Goal: Transaction & Acquisition: Purchase product/service

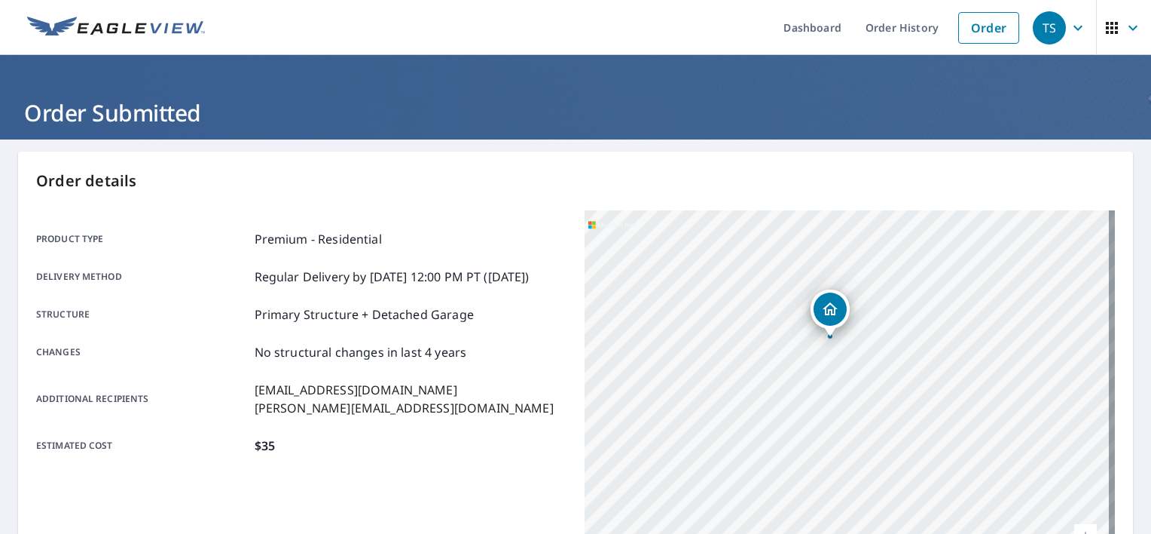
click at [1073, 151] on div "Order details Product type Premium - Residential Delivery method Regular Delive…" at bounding box center [575, 493] width 1115 height 685
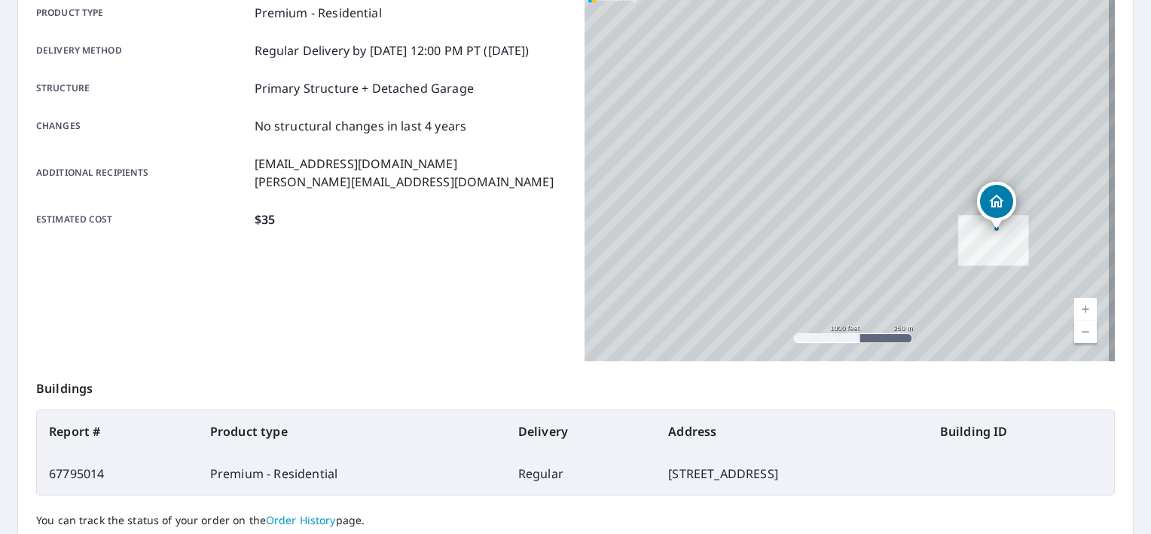
scroll to position [353, 0]
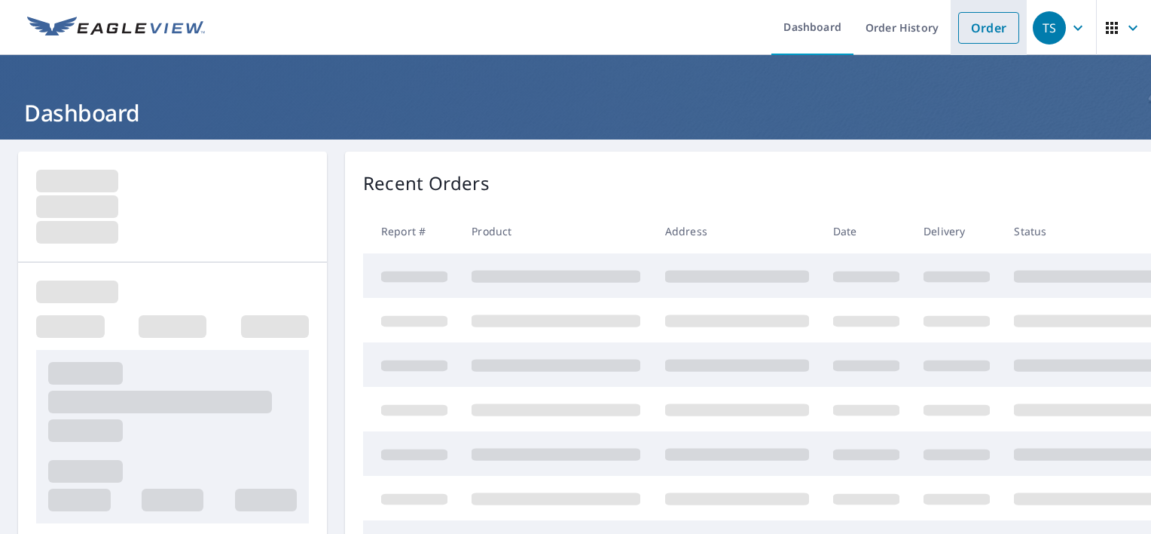
click at [962, 20] on link "Order" at bounding box center [989, 28] width 61 height 32
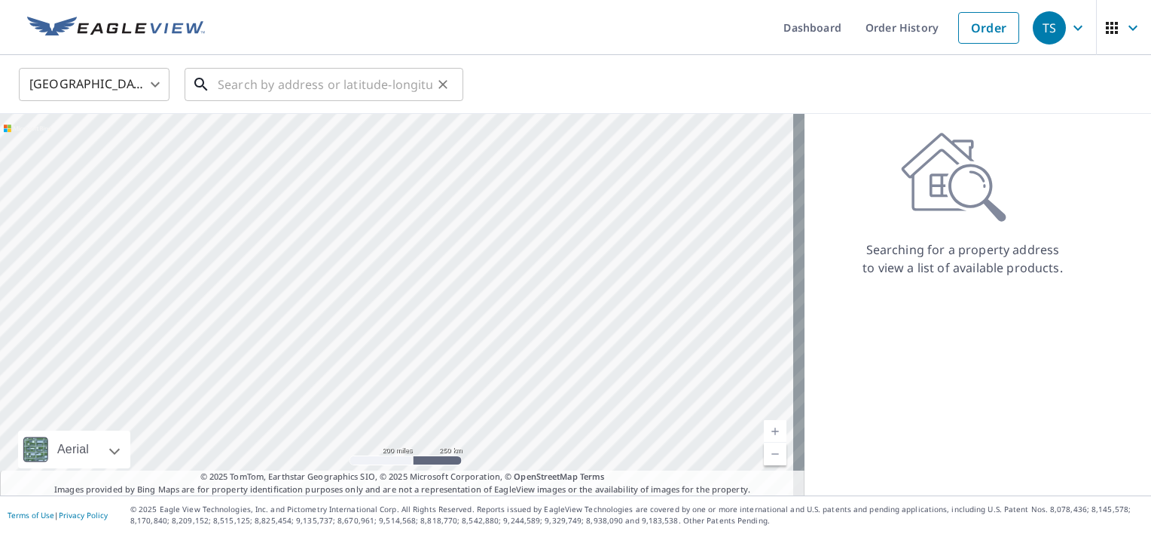
click at [330, 78] on input "text" at bounding box center [325, 84] width 215 height 42
paste input "[STREET_ADDRESS]"
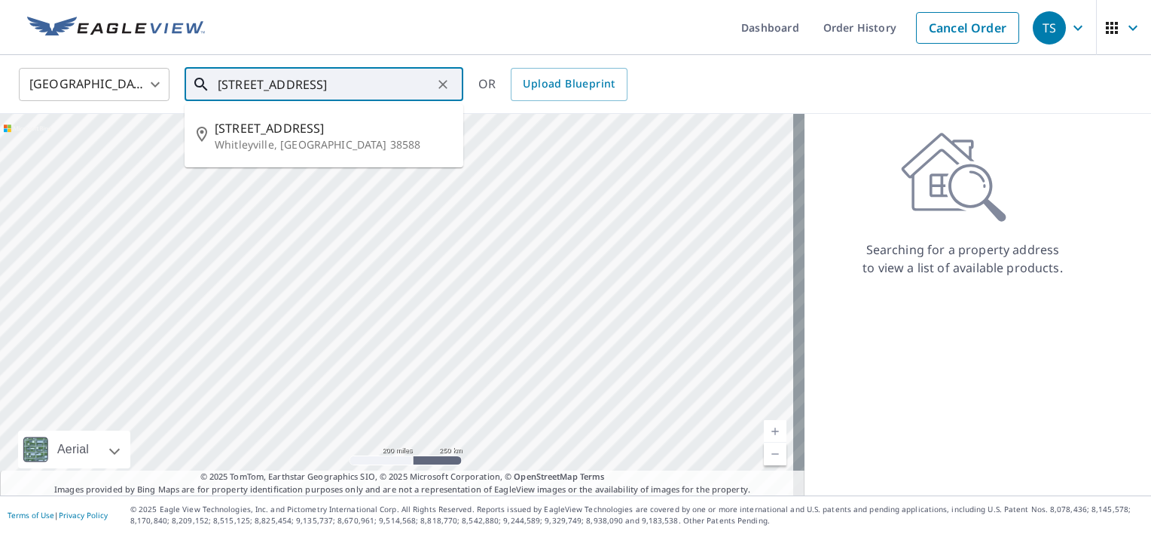
click at [346, 78] on input "[STREET_ADDRESS]" at bounding box center [325, 84] width 215 height 42
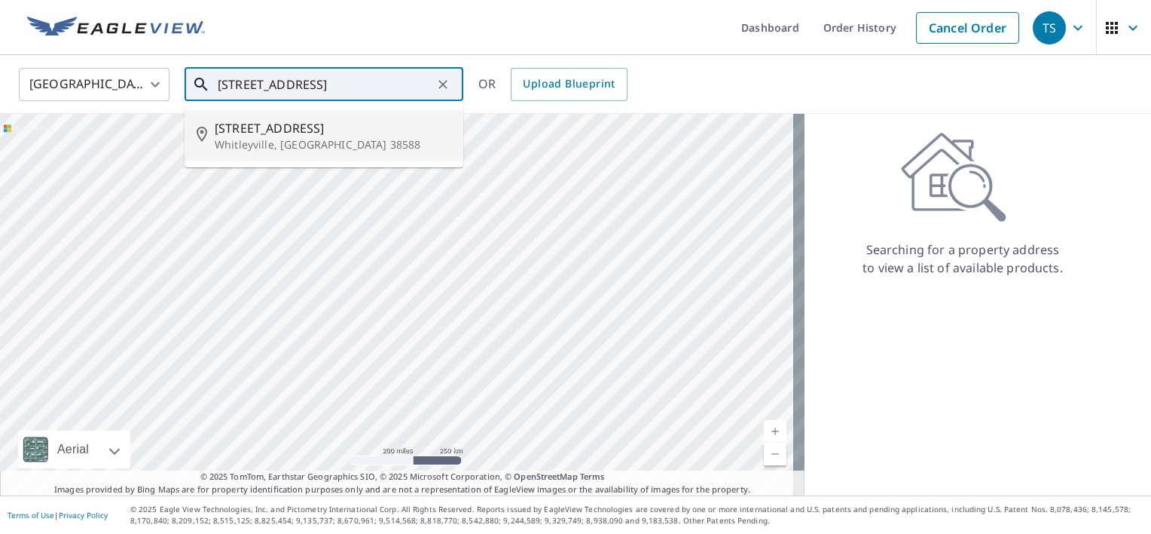
click at [324, 129] on span "[STREET_ADDRESS]" at bounding box center [333, 128] width 237 height 18
type input "[STREET_ADDRESS]"
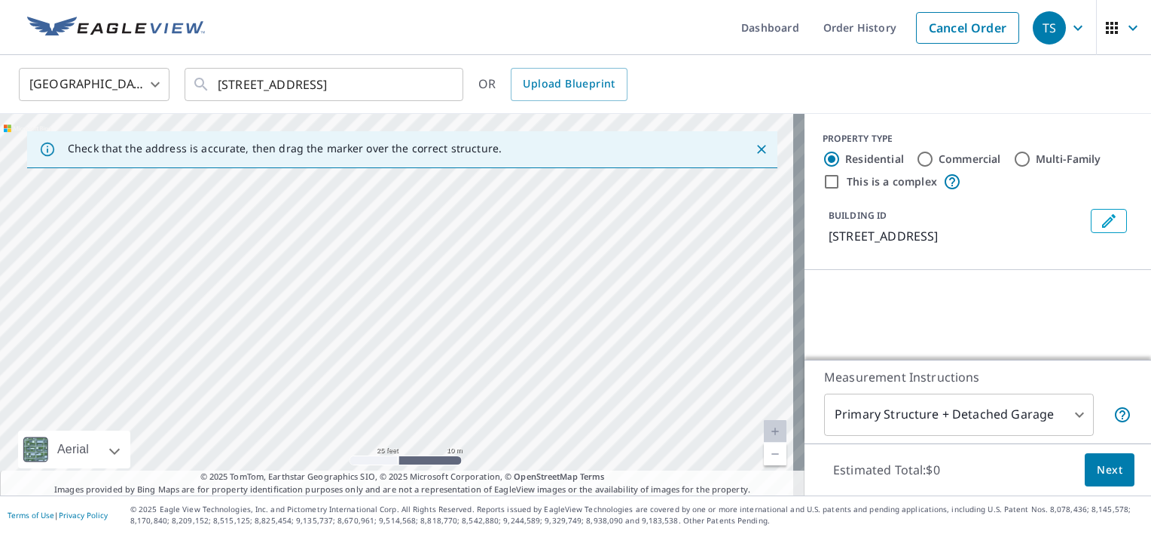
drag, startPoint x: 520, startPoint y: 280, endPoint x: 451, endPoint y: 131, distance: 163.5
click at [451, 131] on div "Check that the address is accurate, then drag the marker over the correct struc…" at bounding box center [402, 304] width 805 height 381
click at [466, 193] on div "[STREET_ADDRESS]" at bounding box center [402, 304] width 805 height 381
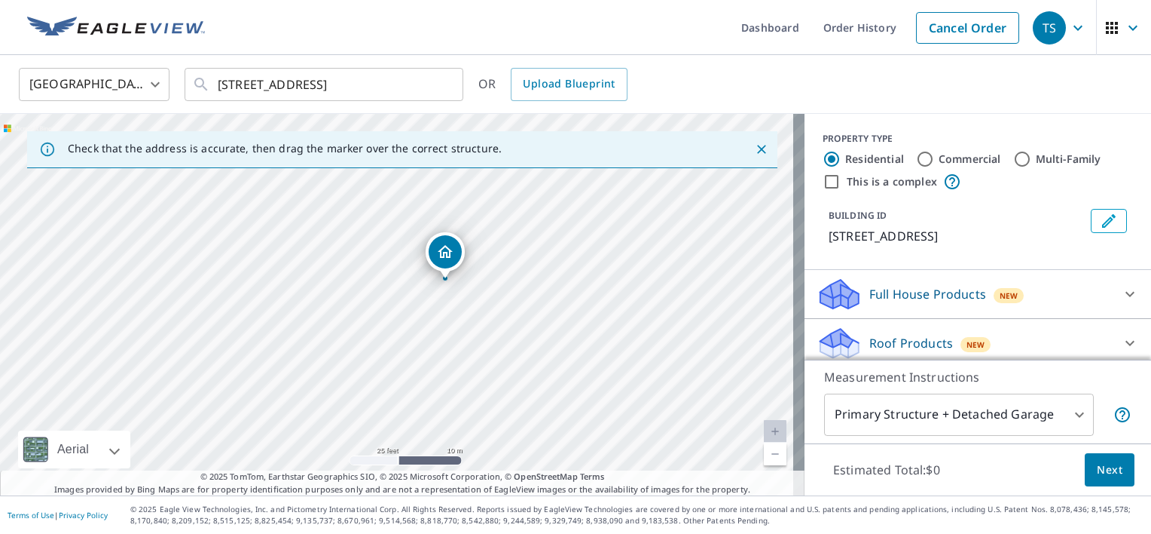
drag, startPoint x: 521, startPoint y: 353, endPoint x: 571, endPoint y: 333, distance: 53.5
click at [571, 333] on div "[STREET_ADDRESS]" at bounding box center [402, 304] width 805 height 381
click at [448, 252] on icon "Dropped pin, building 1, Residential property, 140 Cane Hollow Ln Whitleyville,…" at bounding box center [447, 255] width 18 height 18
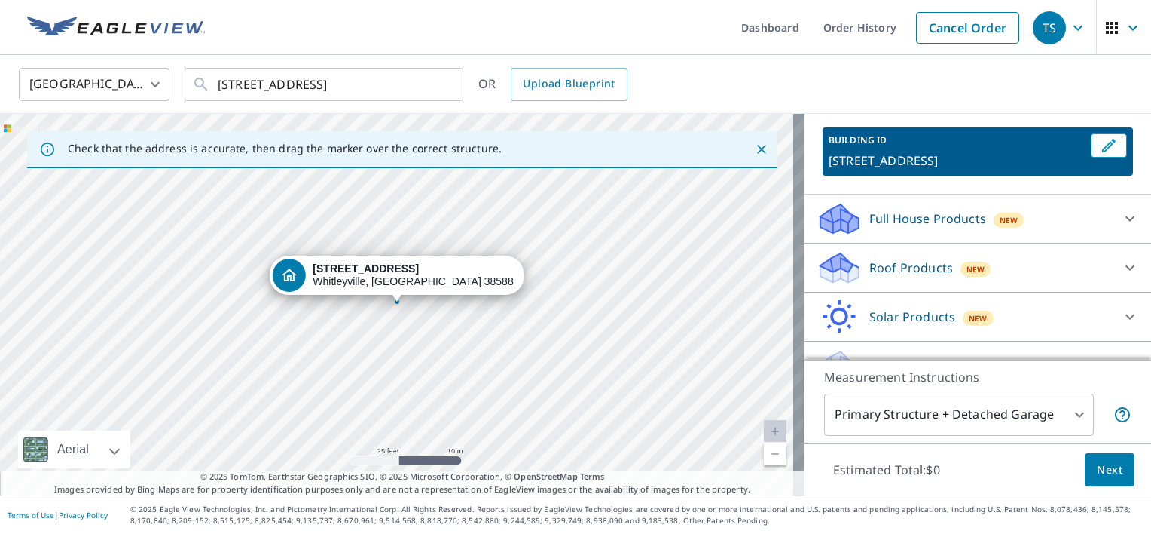
click at [929, 277] on p "Roof Products" at bounding box center [912, 267] width 84 height 18
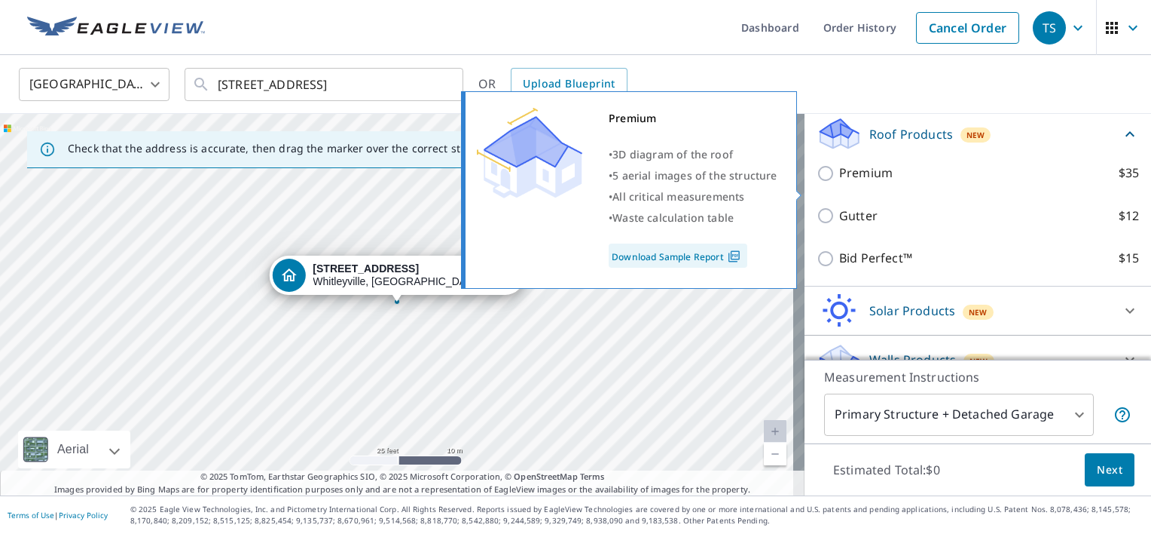
click at [861, 182] on p "Premium" at bounding box center [867, 173] width 54 height 19
click at [840, 182] on input "Premium $35" at bounding box center [828, 173] width 23 height 18
checkbox input "true"
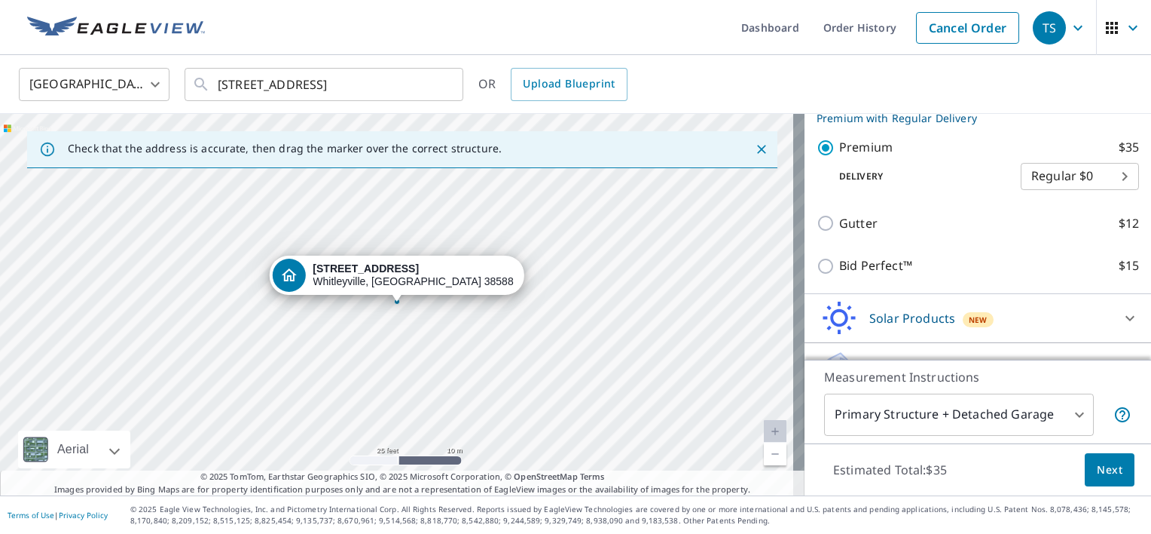
scroll to position [284, 0]
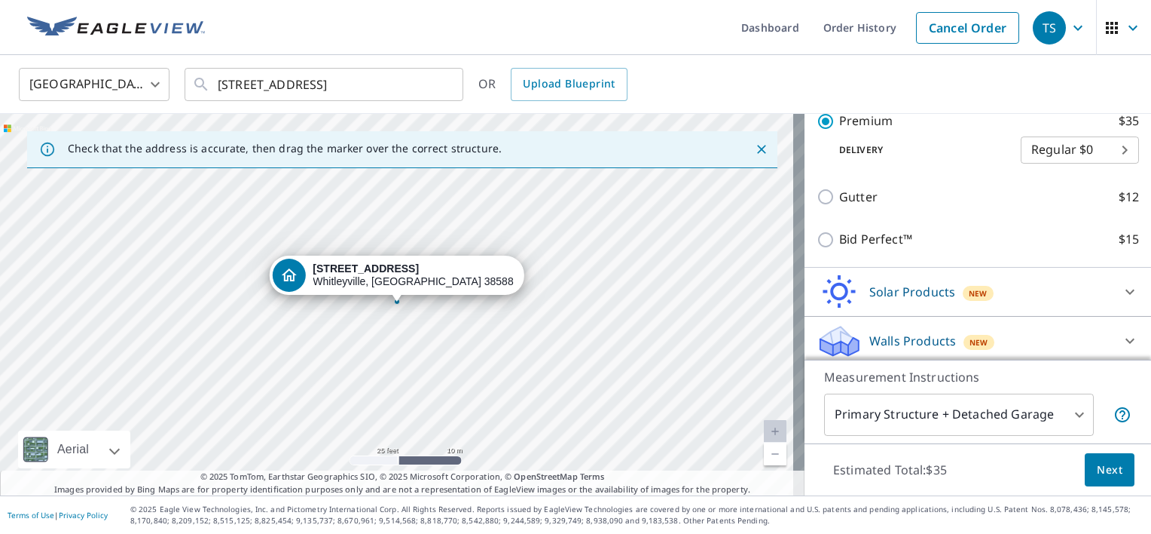
click at [983, 411] on body "TS TS Dashboard Order History Cancel Order TS [GEOGRAPHIC_DATA] [GEOGRAPHIC_DAT…" at bounding box center [575, 267] width 1151 height 534
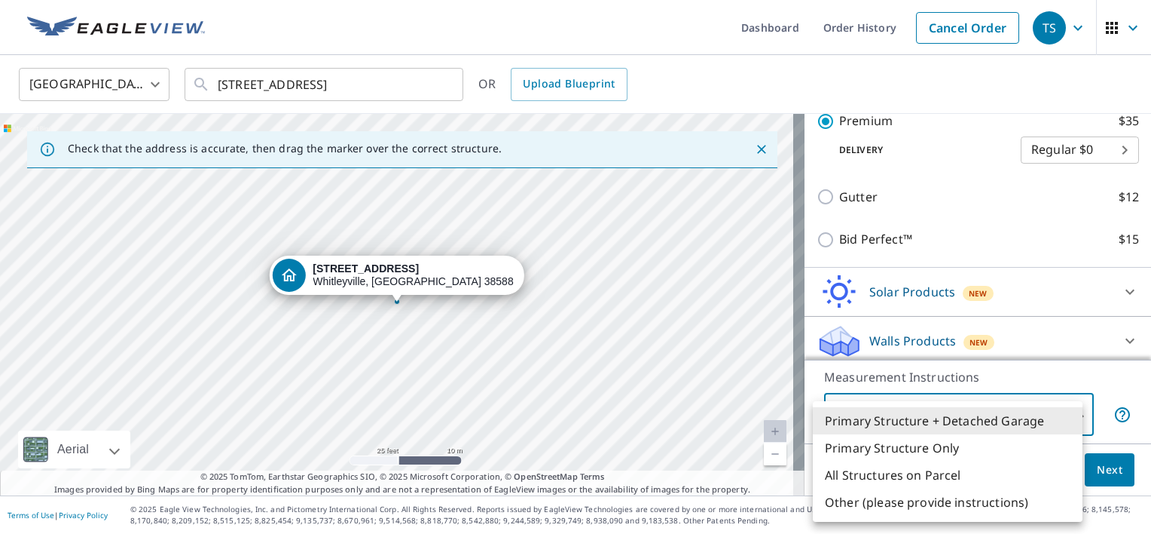
click at [920, 449] on li "Primary Structure Only" at bounding box center [948, 447] width 270 height 27
type input "2"
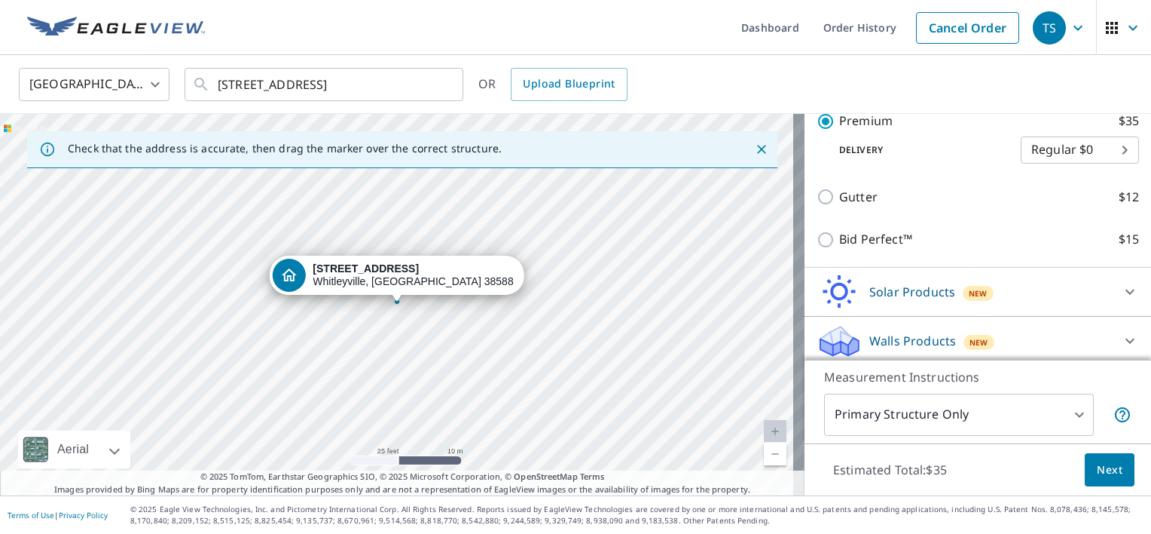
click at [1070, 471] on div "Estimated Total: $35 Next" at bounding box center [978, 469] width 347 height 53
click at [1097, 473] on span "Next" at bounding box center [1110, 469] width 26 height 19
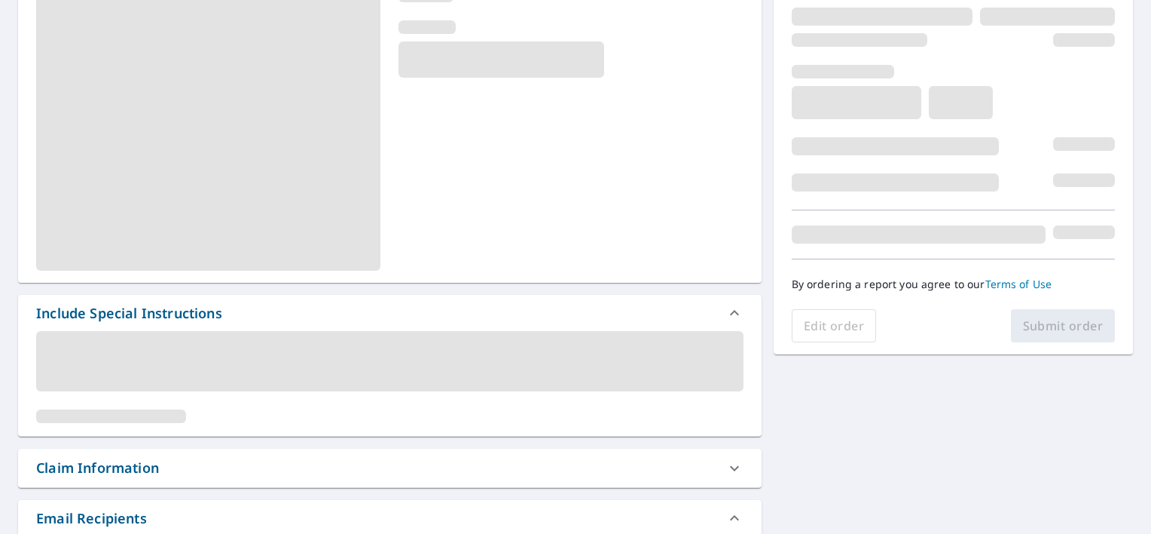
scroll to position [226, 0]
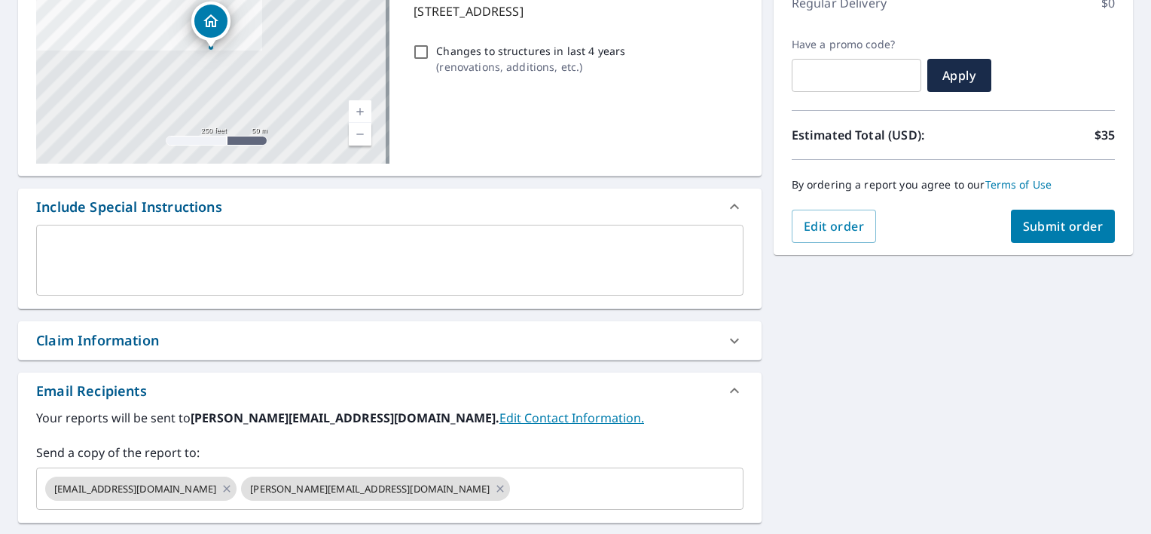
click at [1040, 225] on span "Submit order" at bounding box center [1063, 226] width 81 height 17
checkbox input "true"
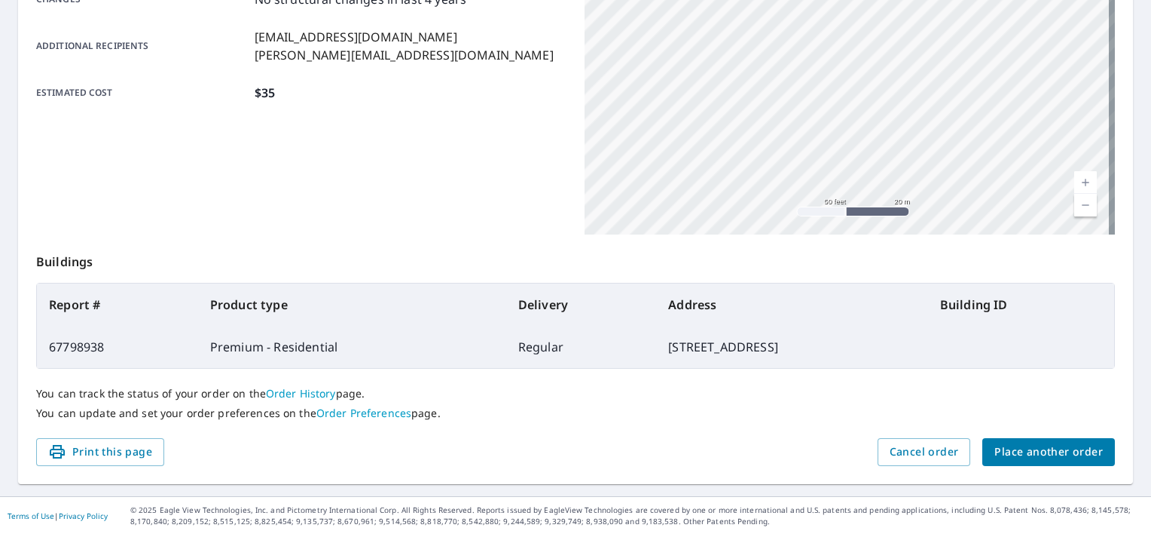
click at [1121, 118] on main "Order details Product type Premium - Residential Delivery method Regular Delive…" at bounding box center [575, 141] width 1151 height 709
